Goal: Task Accomplishment & Management: Manage account settings

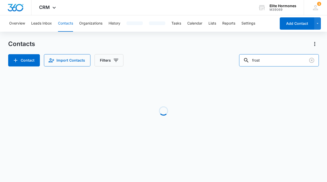
drag, startPoint x: 290, startPoint y: 60, endPoint x: 239, endPoint y: 61, distance: 51.1
click at [239, 61] on div "Contact Import Contacts Filters frost" at bounding box center [163, 60] width 311 height 12
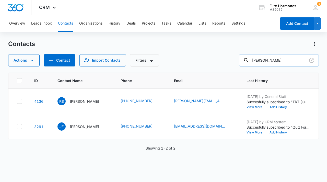
type input "[PERSON_NAME]"
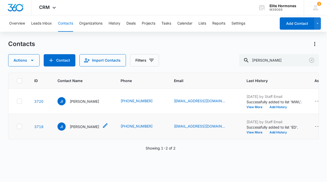
click at [87, 126] on p "[PERSON_NAME]" at bounding box center [84, 126] width 29 height 5
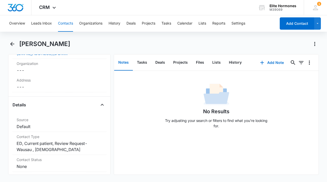
scroll to position [182, 0]
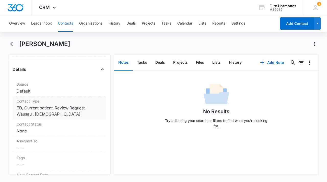
click at [56, 114] on dd "Cancel Save Changes ED, Current patient, Review Request- Wausau , [DEMOGRAPHIC_…" at bounding box center [60, 111] width 86 height 12
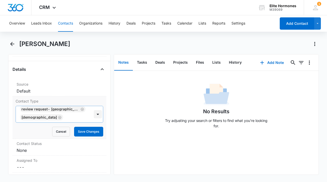
scroll to position [12, 0]
click at [95, 114] on div at bounding box center [98, 114] width 8 height 8
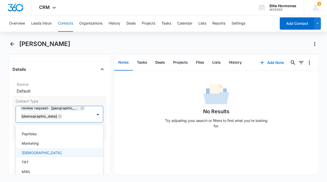
scroll to position [148, 0]
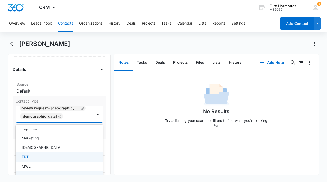
click at [57, 158] on div "TRT" at bounding box center [59, 156] width 74 height 5
click at [11, 128] on div "Remove JI [PERSON_NAME] Contact Info Name Cancel Save Changes [PERSON_NAME] Pho…" at bounding box center [59, 114] width 102 height 121
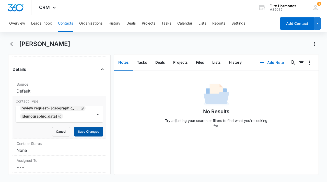
click at [78, 133] on button "Save Changes" at bounding box center [88, 132] width 29 height 10
